Goal: Information Seeking & Learning: Learn about a topic

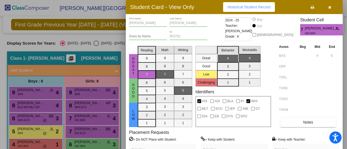
click at [331, 8] on icon "button" at bounding box center [329, 7] width 3 height 4
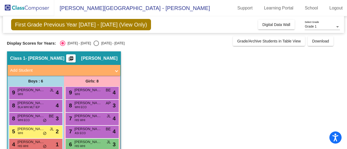
click at [102, 134] on div "7 [PERSON_NAME] ASI ECO BE lock do_not_disturb_alt 4" at bounding box center [92, 131] width 52 height 11
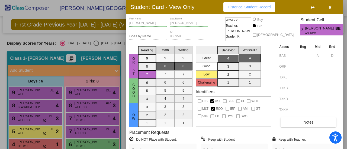
click at [85, 145] on div at bounding box center [173, 74] width 347 height 149
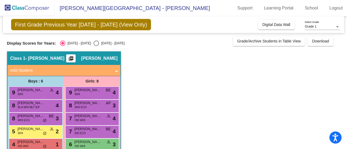
click at [85, 145] on div "6 [PERSON_NAME] HIS WHI JL lock do_not_disturb_alt 3" at bounding box center [92, 144] width 52 height 11
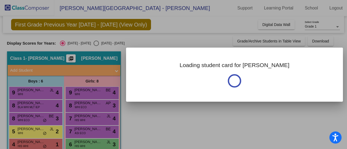
click at [85, 145] on div at bounding box center [173, 74] width 347 height 149
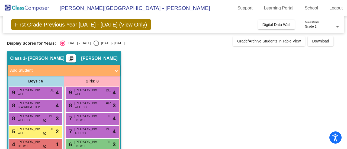
click at [85, 145] on div "6 [PERSON_NAME] HIS WHI JL lock do_not_disturb_alt 3" at bounding box center [92, 144] width 52 height 11
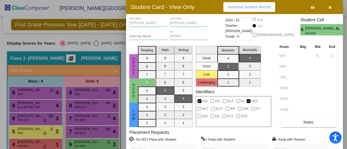
click at [329, 7] on icon "button" at bounding box center [330, 7] width 3 height 4
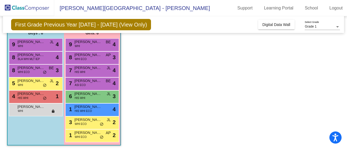
scroll to position [50, 0]
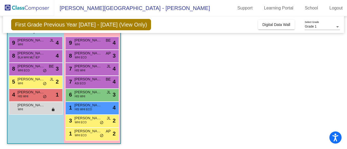
click at [97, 106] on span "[PERSON_NAME]" at bounding box center [88, 105] width 27 height 5
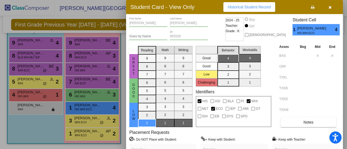
click at [325, 5] on button "button" at bounding box center [329, 7] width 17 height 10
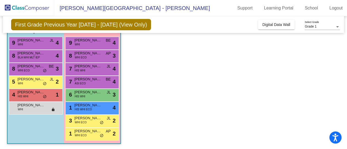
click at [97, 120] on span "[PERSON_NAME]" at bounding box center [88, 118] width 27 height 5
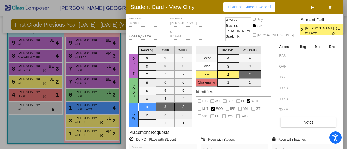
click at [89, 136] on div at bounding box center [173, 74] width 347 height 149
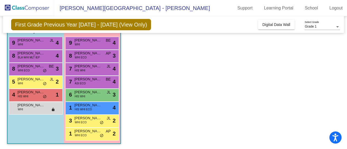
click at [83, 131] on span "[PERSON_NAME]" at bounding box center [88, 131] width 27 height 5
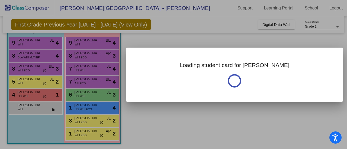
click at [83, 131] on div at bounding box center [173, 74] width 347 height 149
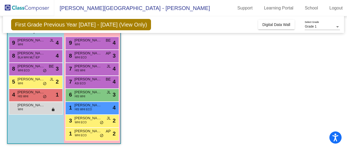
click at [83, 131] on span "[PERSON_NAME]" at bounding box center [88, 131] width 27 height 5
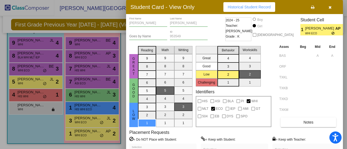
click at [331, 6] on icon "button" at bounding box center [330, 7] width 3 height 4
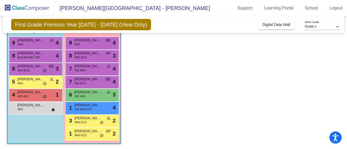
click at [43, 110] on div "[PERSON_NAME] WHI lock do_not_disturb_alt" at bounding box center [35, 107] width 52 height 11
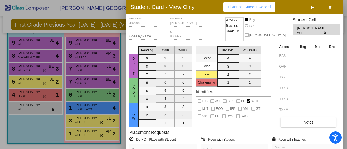
click at [341, 20] on div "Jaxson First Name [PERSON_NAME] Last Name Goes by Name 956665 ID 2024 - 25 Teac…" at bounding box center [234, 93] width 217 height 159
drag, startPoint x: 341, startPoint y: 20, endPoint x: 42, endPoint y: 111, distance: 312.9
click at [42, 111] on div at bounding box center [173, 74] width 347 height 149
